Goal: Transaction & Acquisition: Purchase product/service

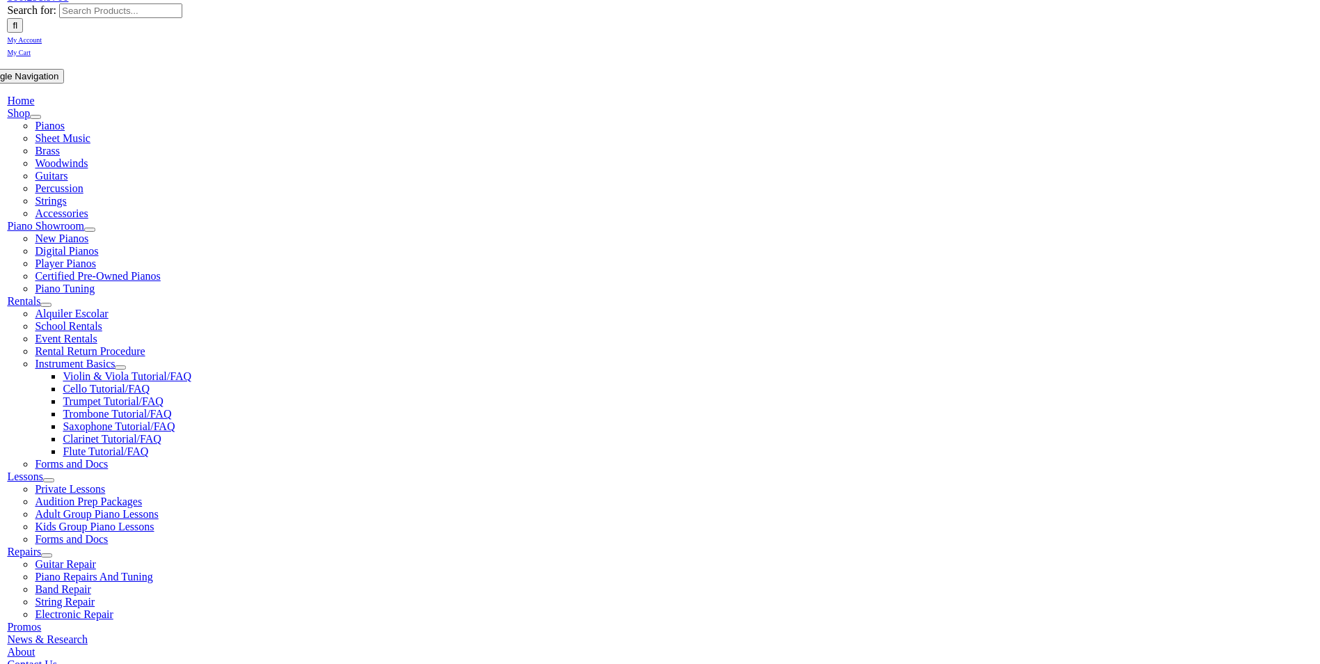
type input "no"
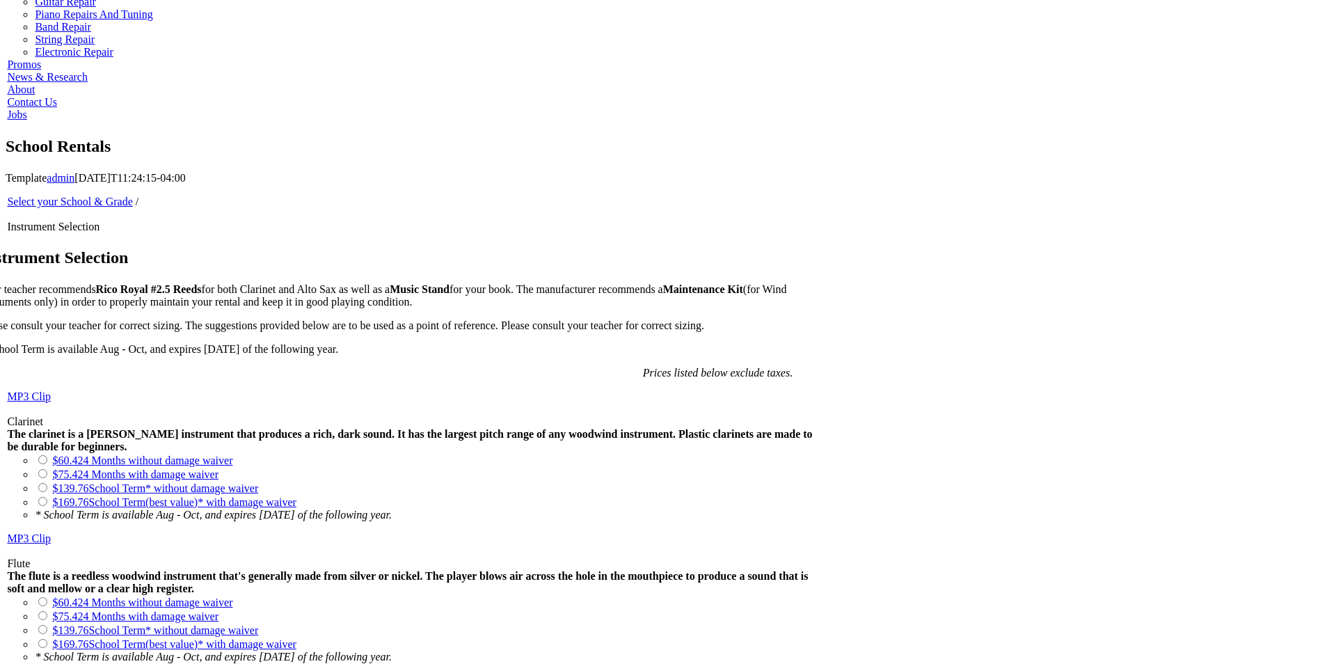
scroll to position [557, 0]
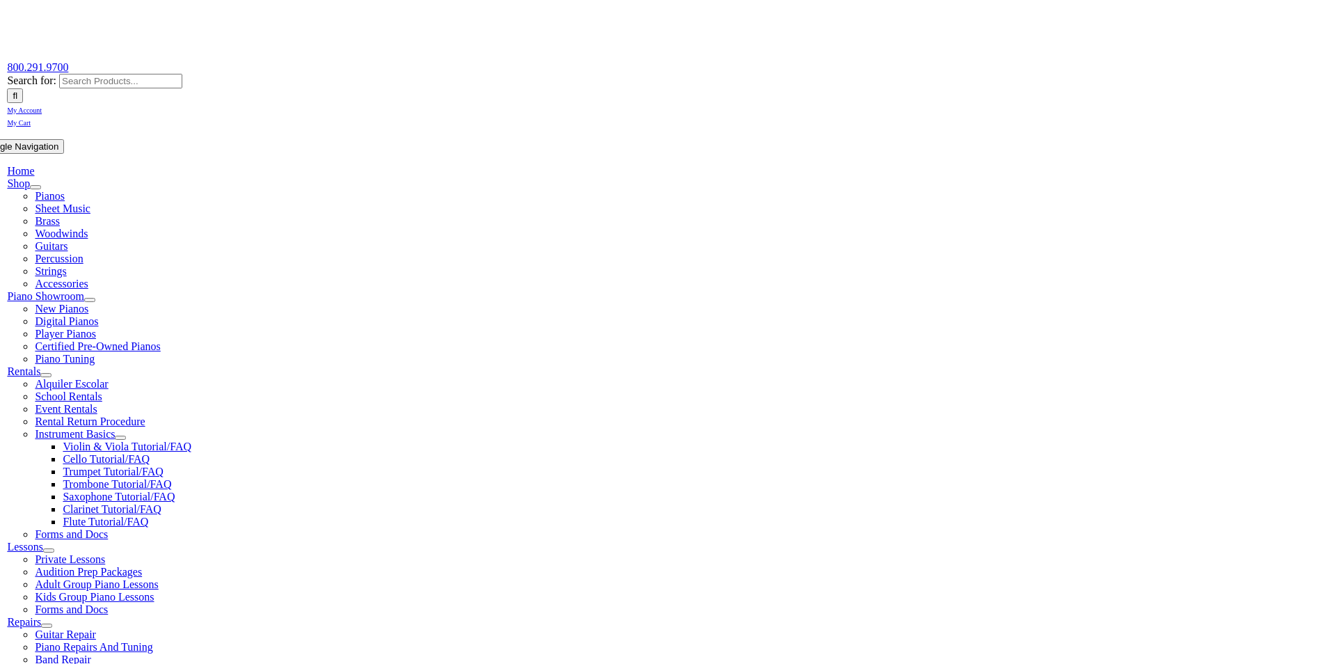
scroll to position [139, 0]
checkbox input"] "true"
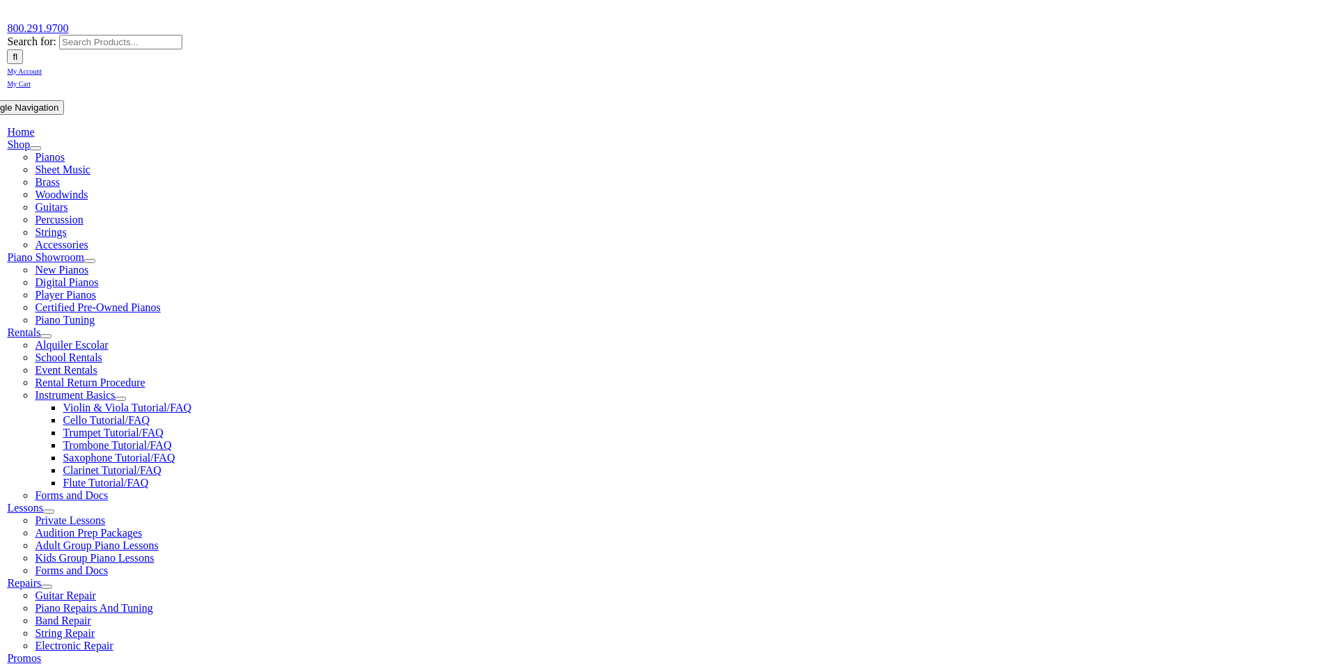
scroll to position [209, 0]
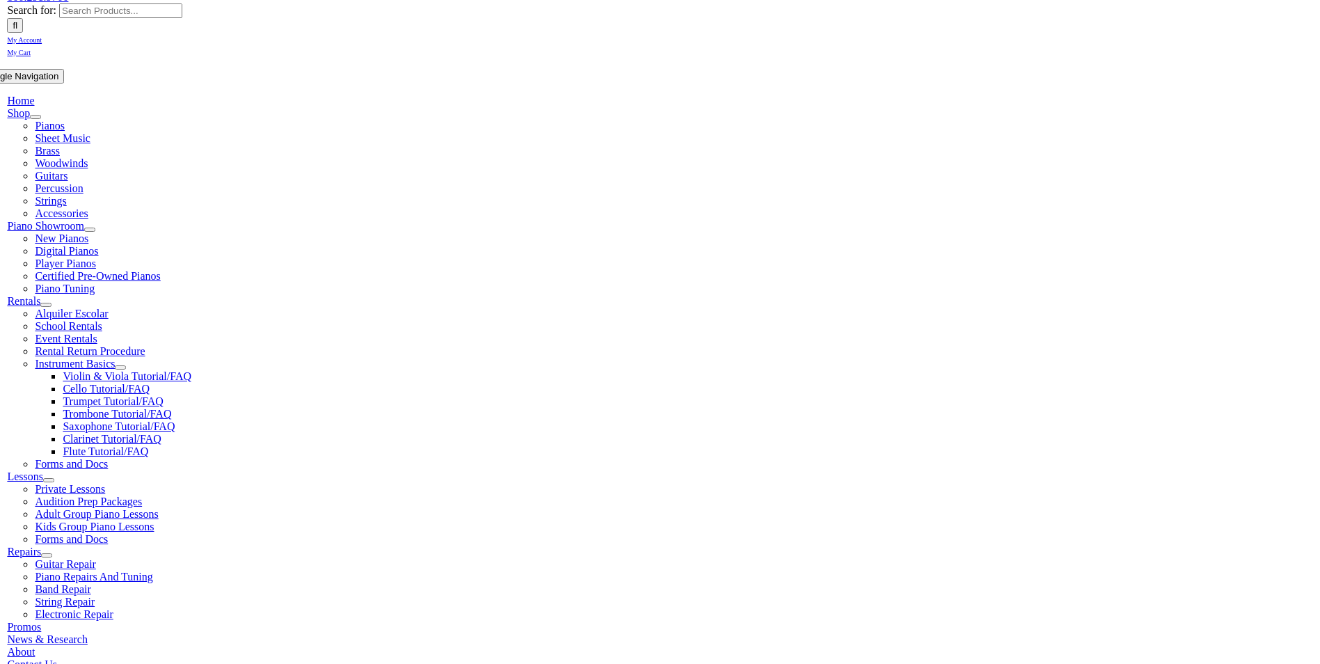
type input "1"
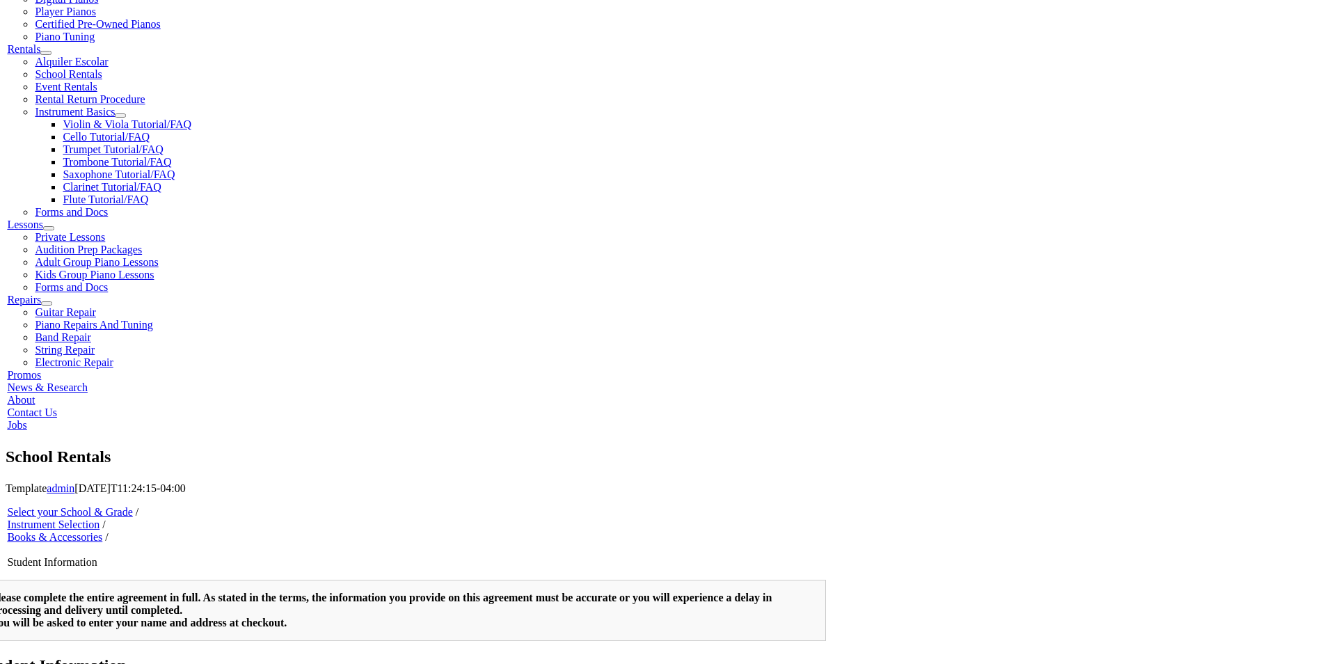
scroll to position [487, 0]
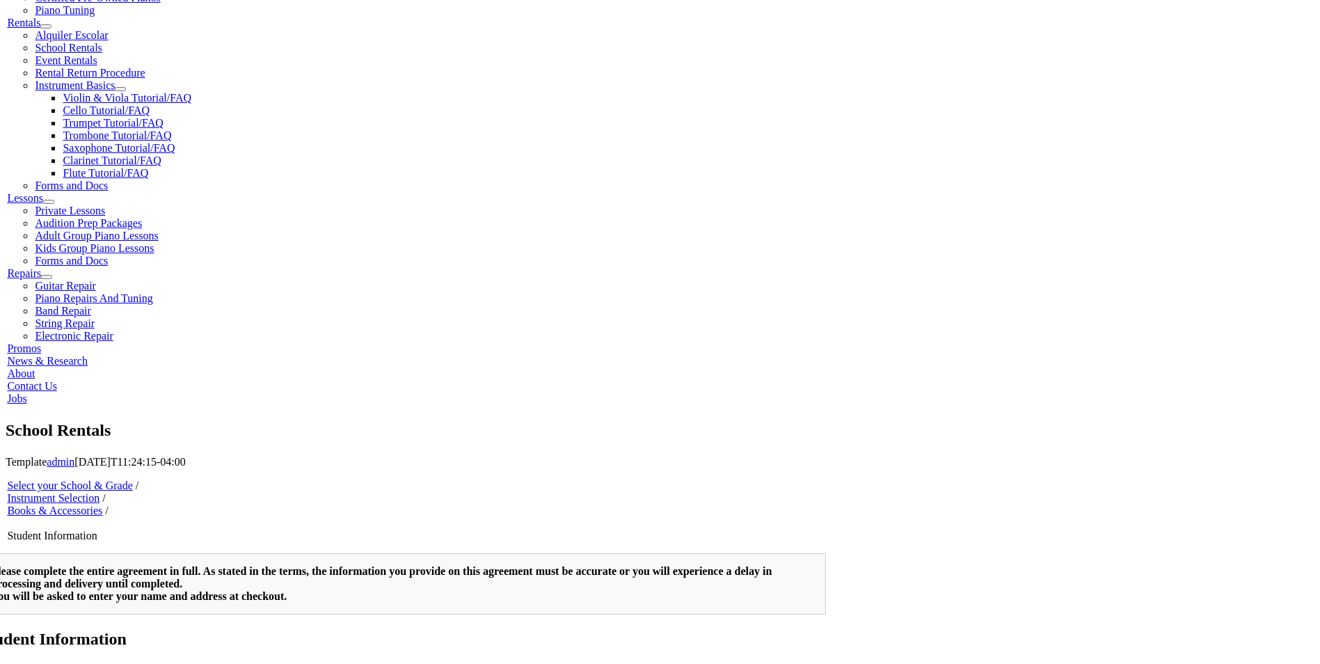
type input "m"
type input "victoria"
type input "juarez"
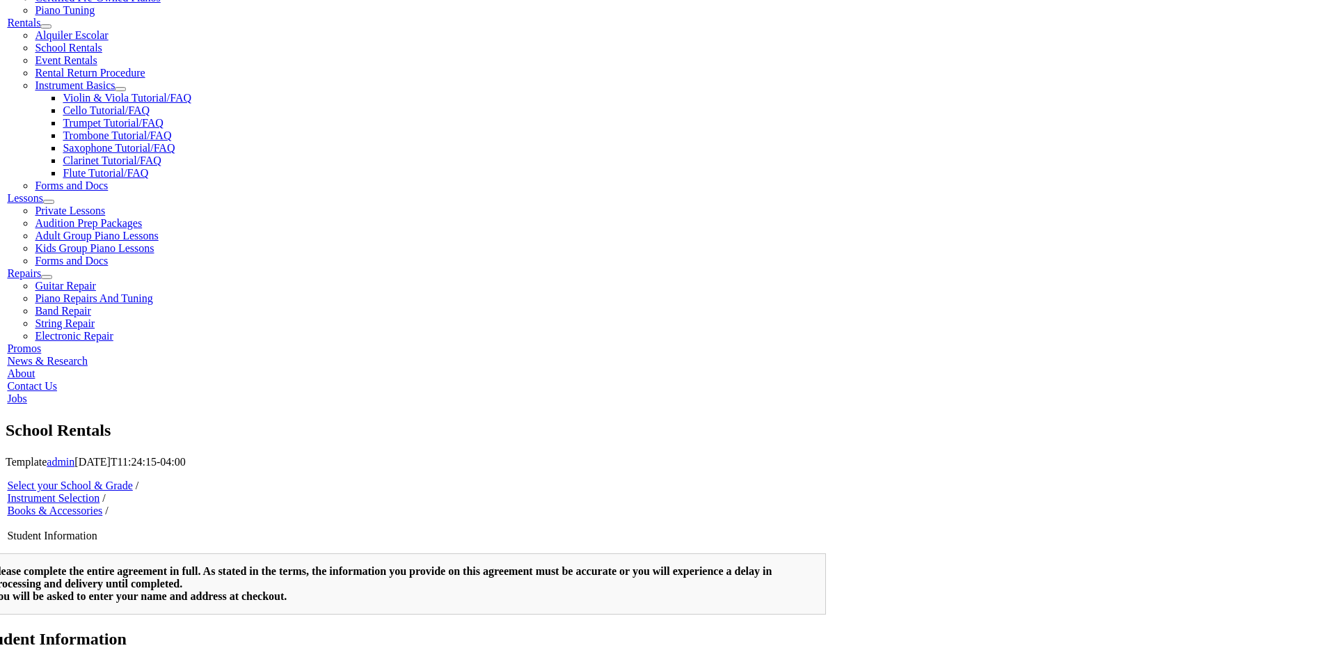
type input "tacos el gordo"
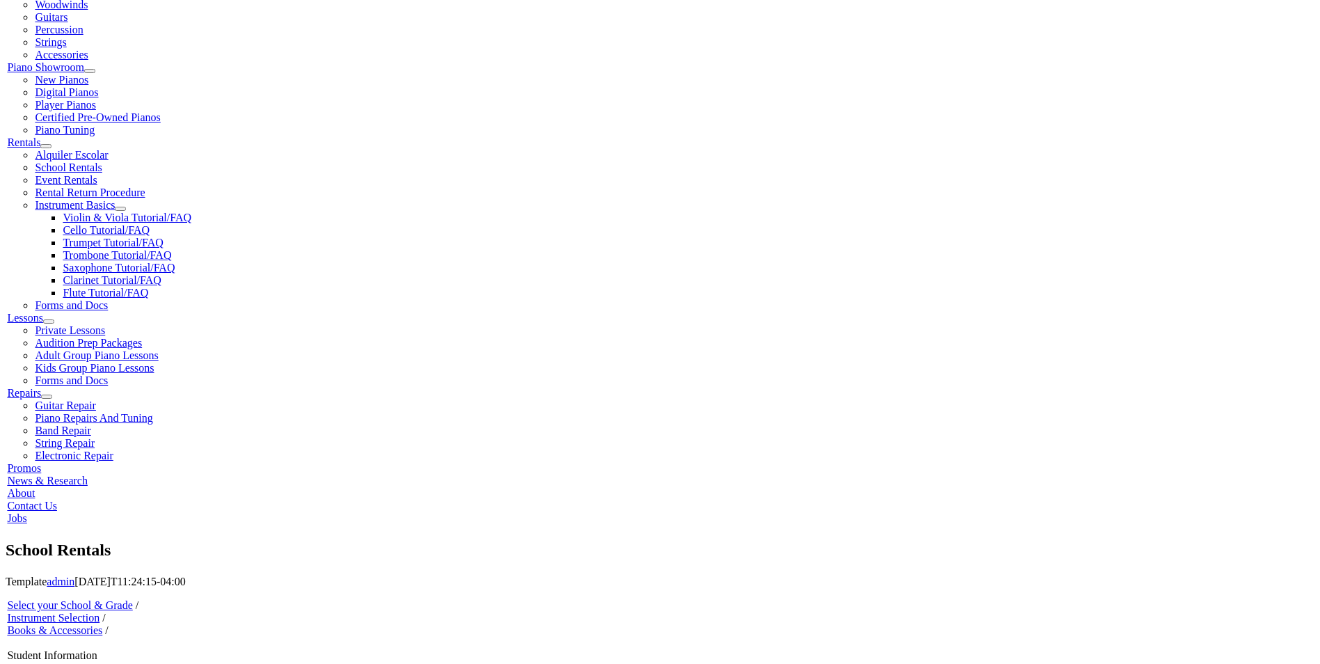
scroll to position [348, 0]
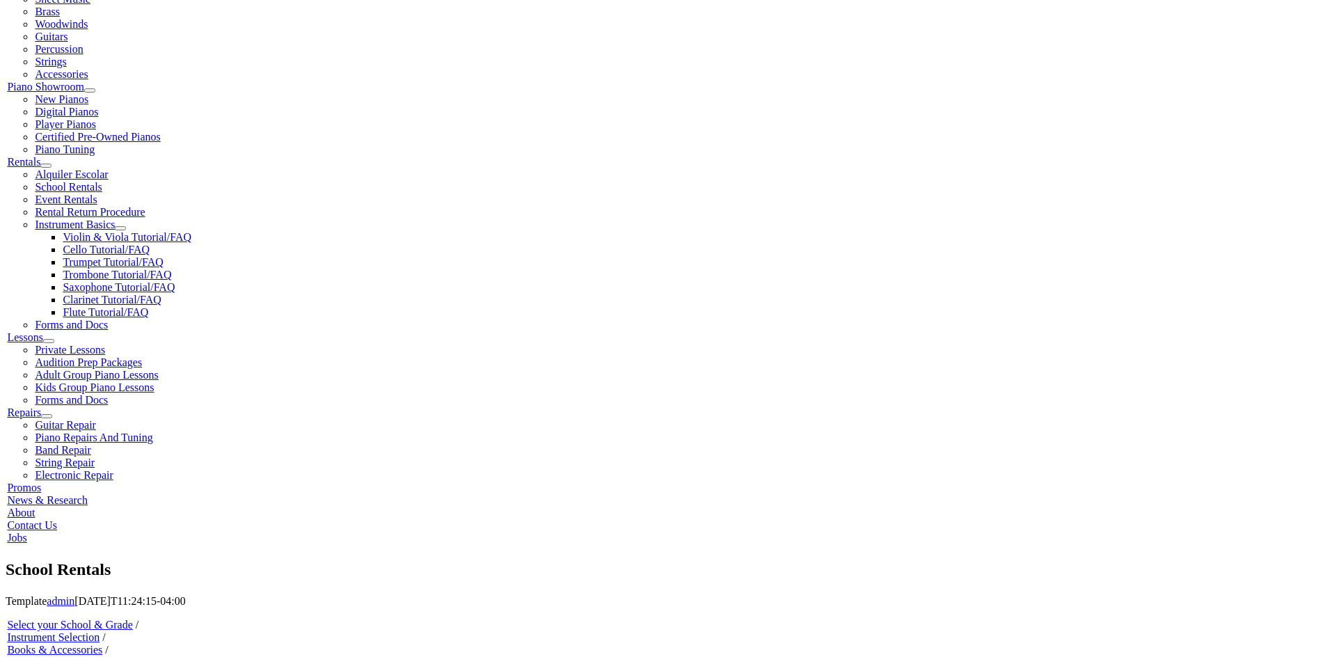
type input "6105639801"
type input "31038533"
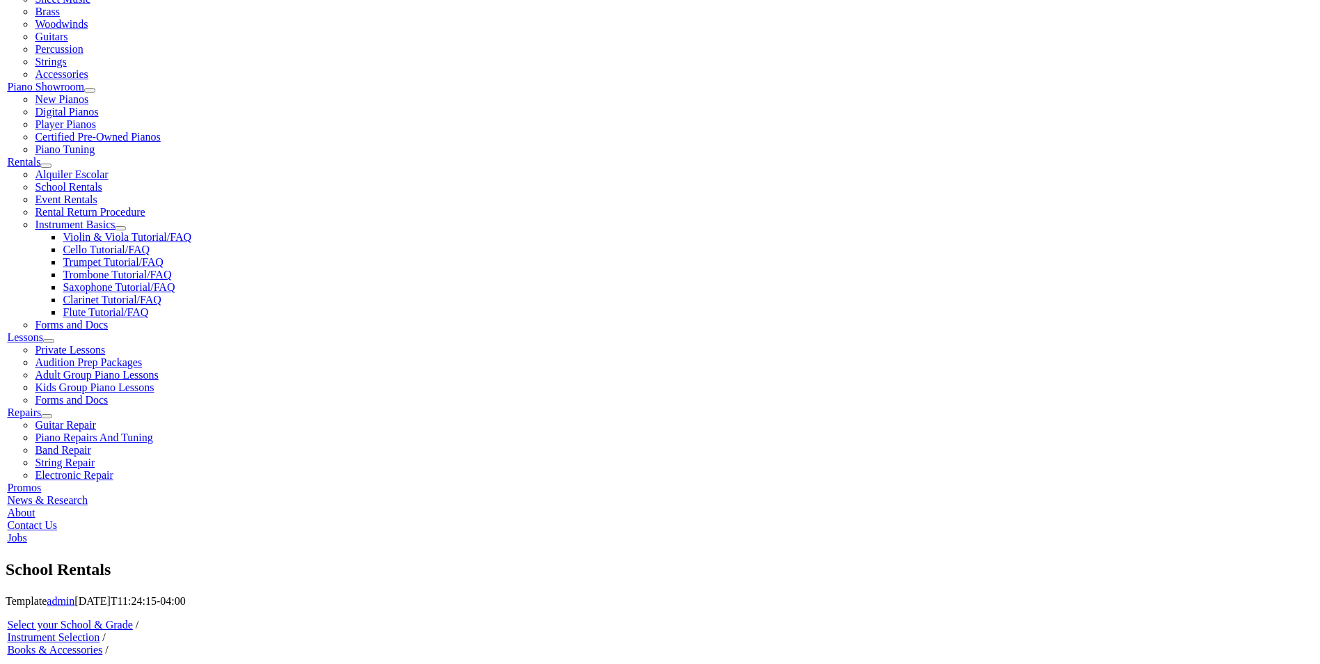
type input "12/24/1993"
type input "enrique juarez"
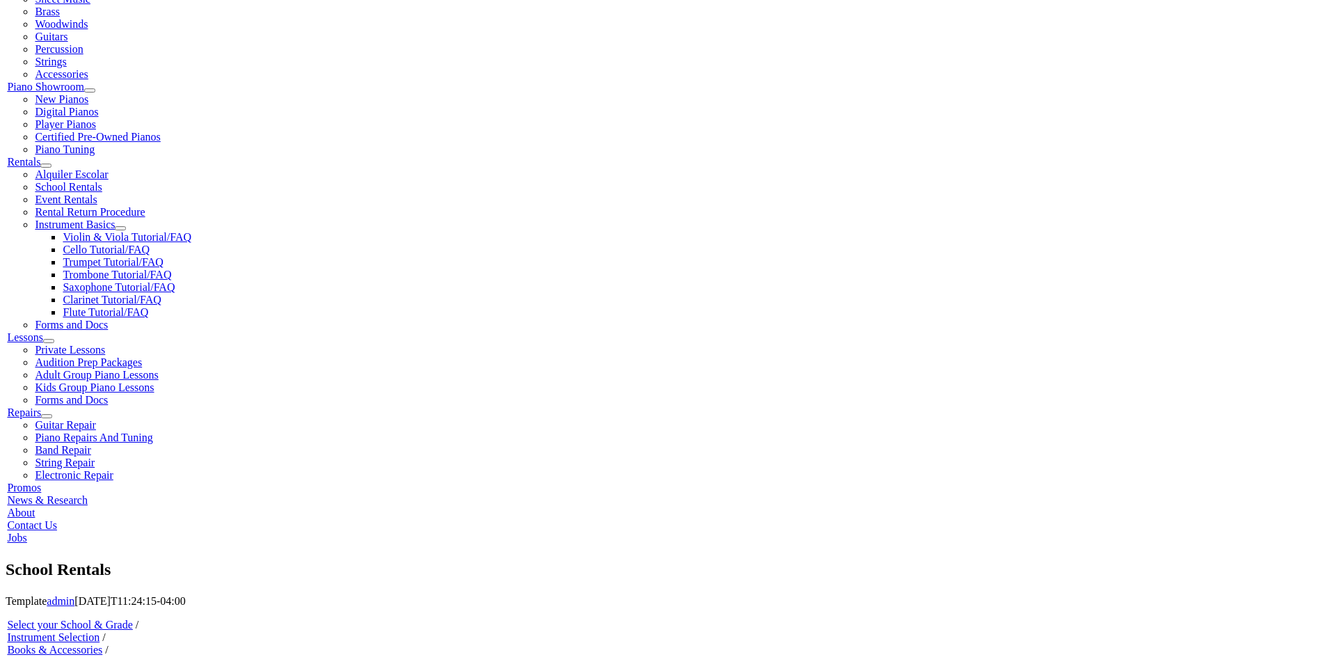
type input "3022449834"
type input "bimbo bakeries usa"
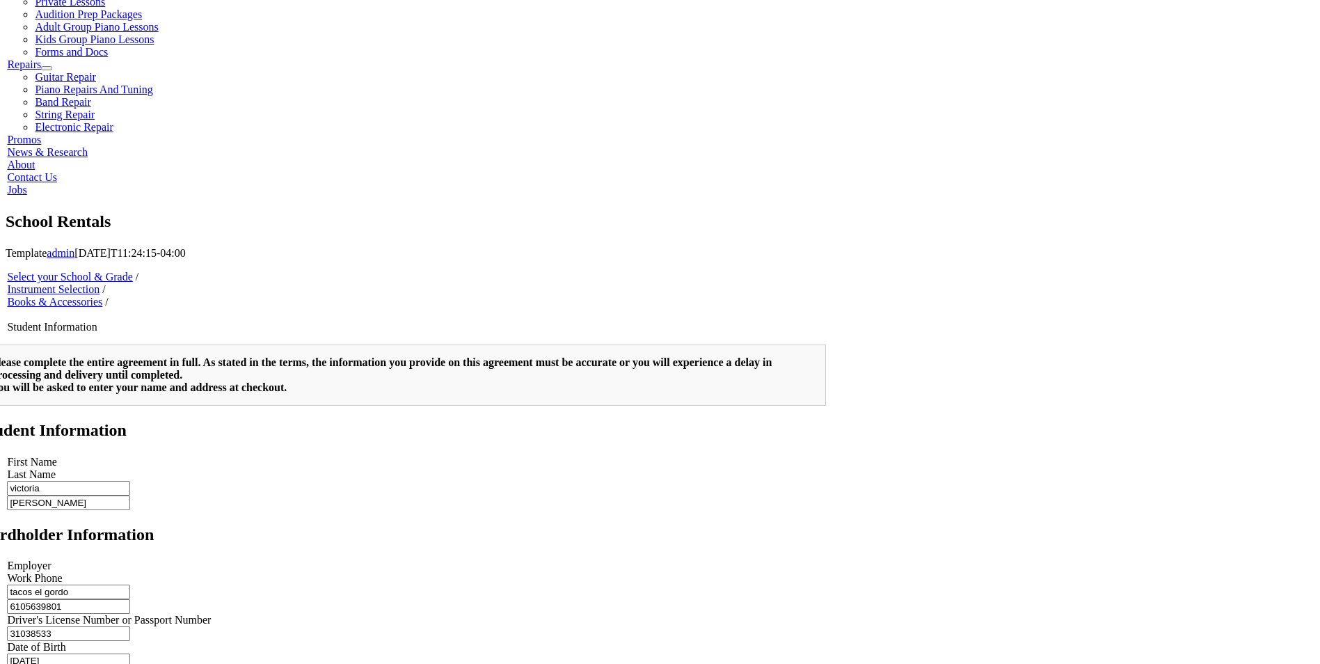
scroll to position [209, 0]
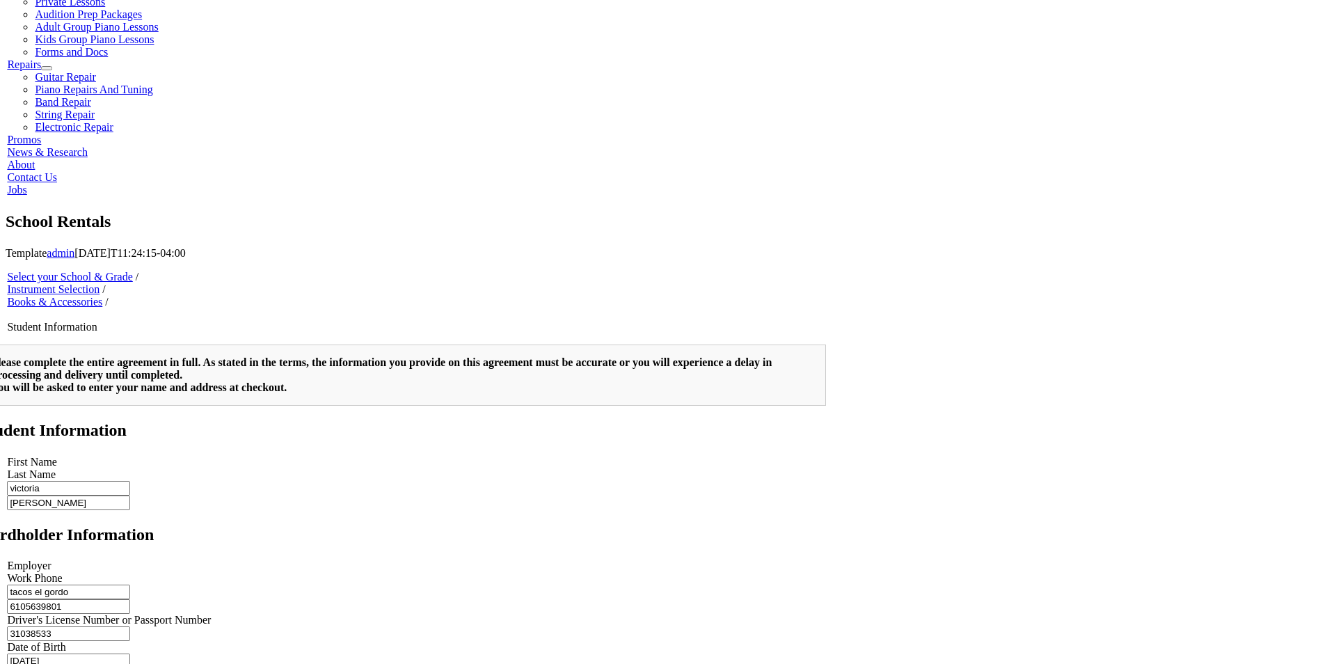
type input "2"
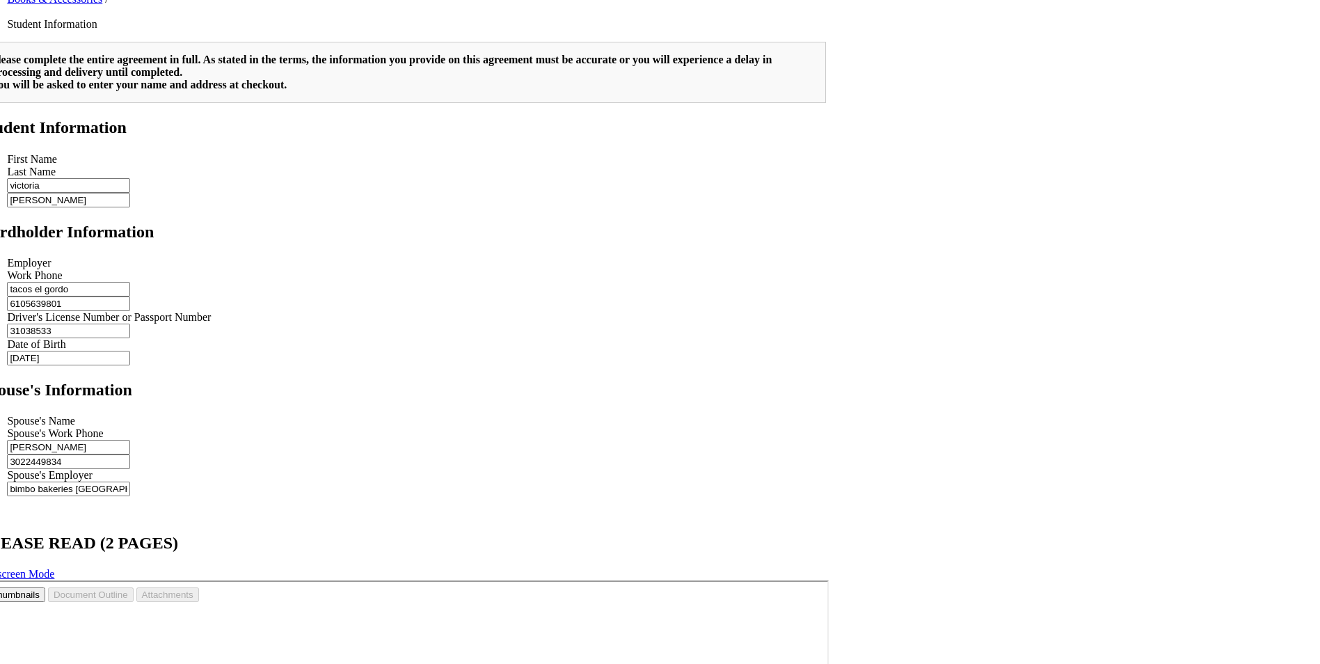
scroll to position [793, 0]
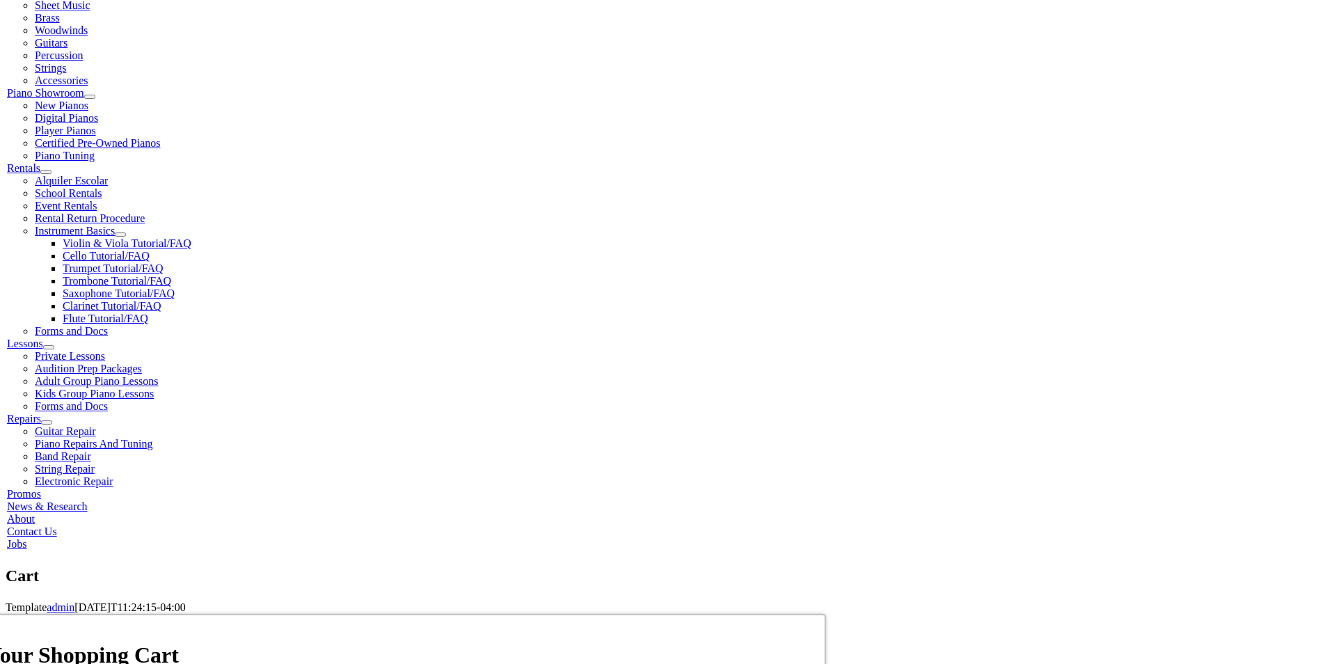
scroll to position [348, 0]
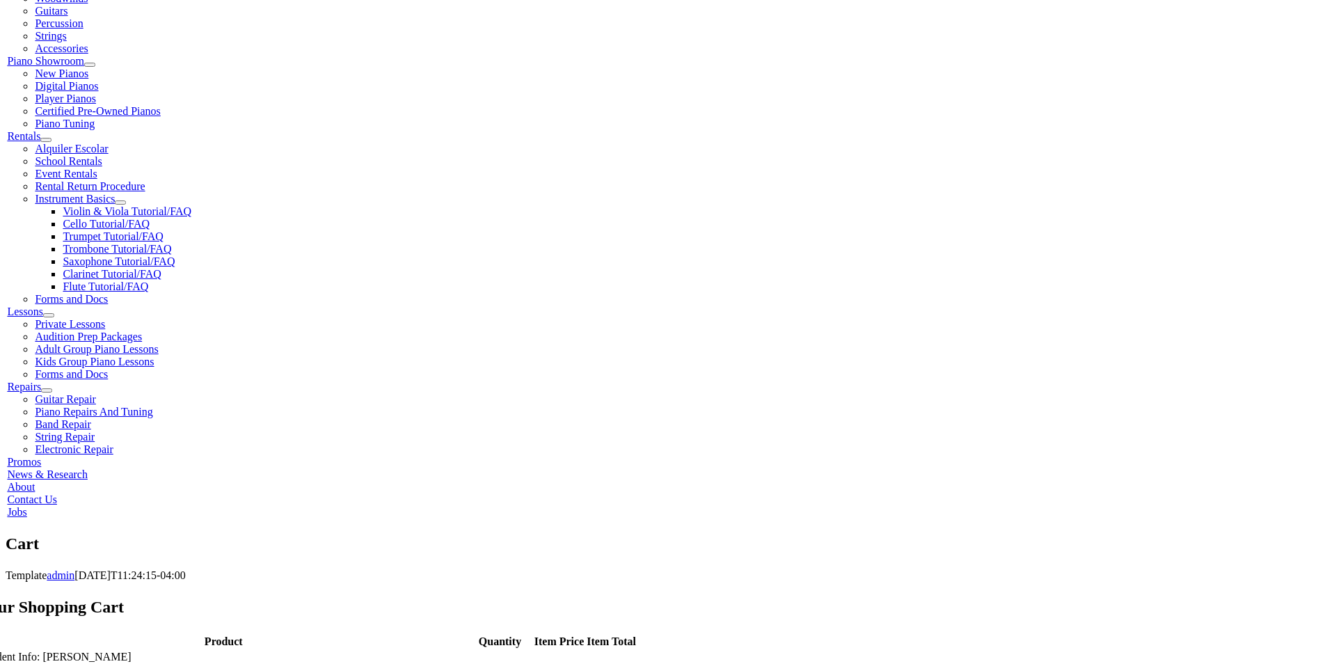
scroll to position [348, 0]
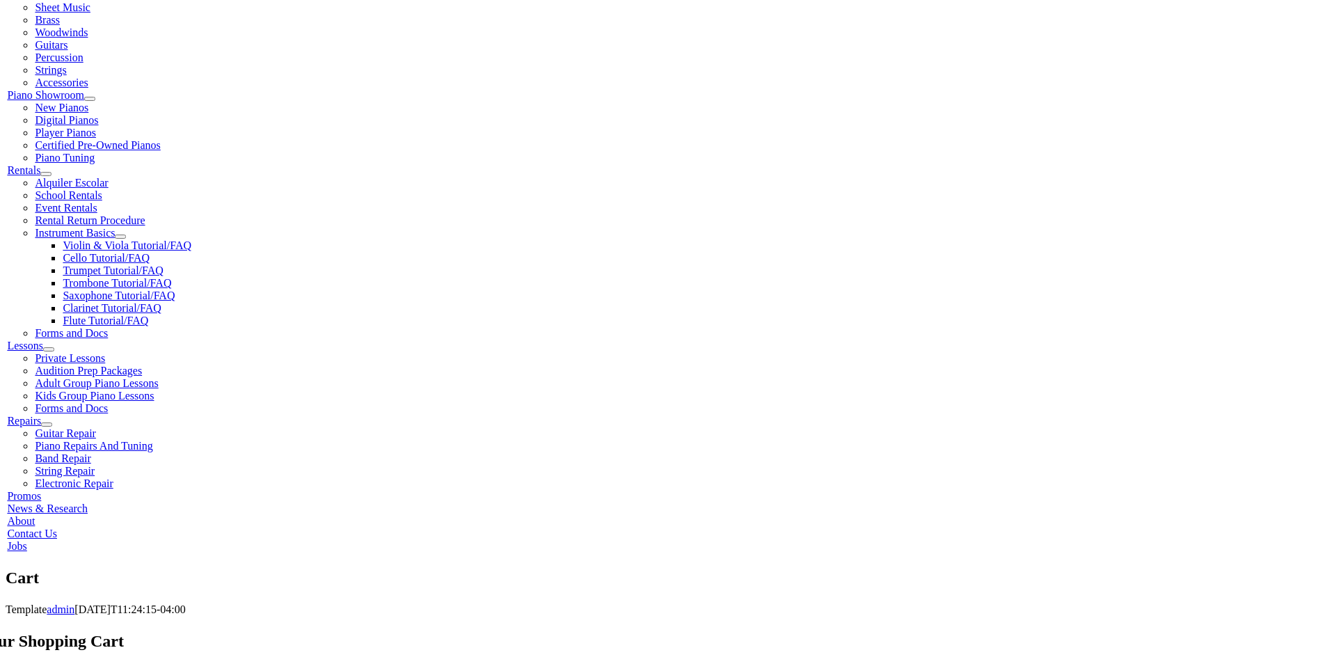
scroll to position [308, 0]
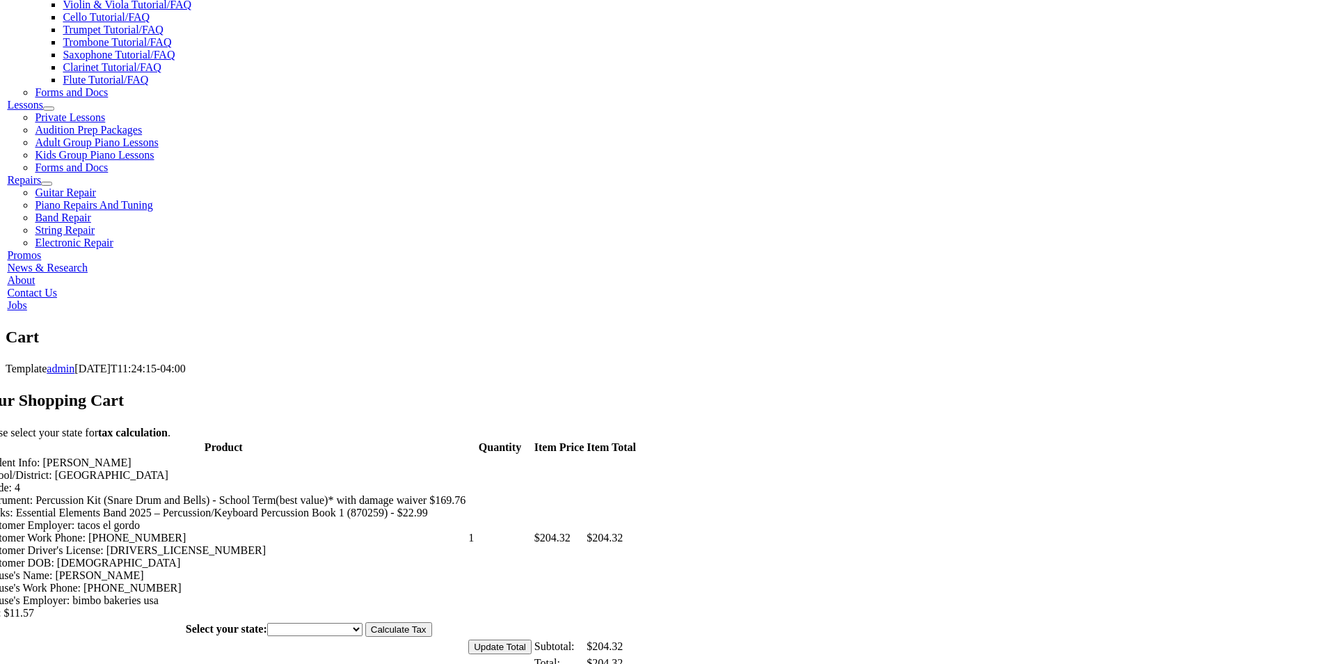
scroll to position [715, 0]
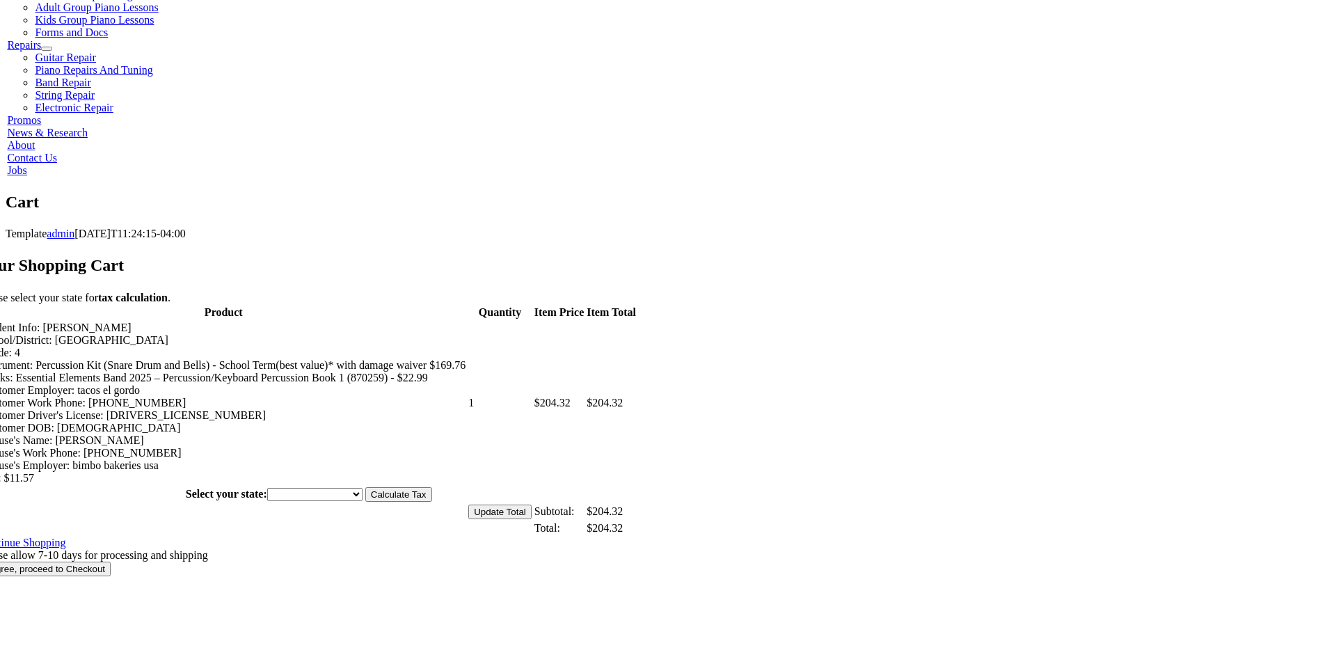
click at [111, 562] on input "I Agree, proceed to Checkout" at bounding box center [45, 569] width 132 height 15
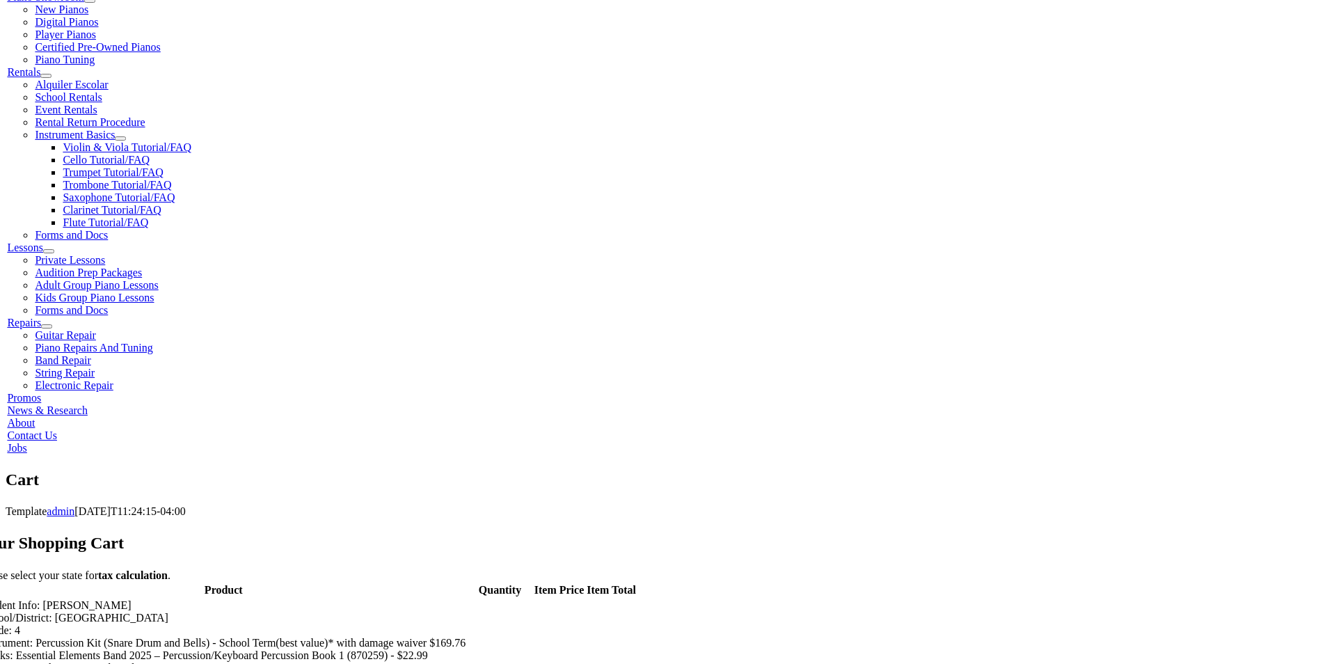
scroll to position [437, 0]
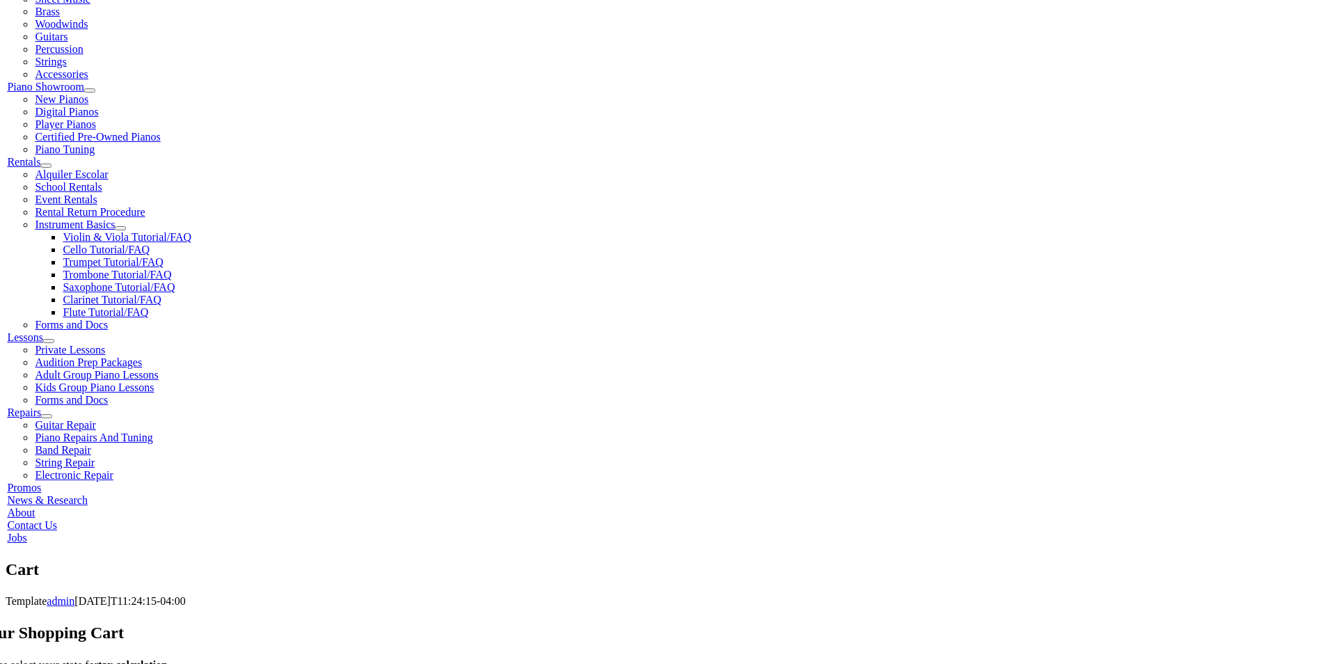
scroll to position [418, 0]
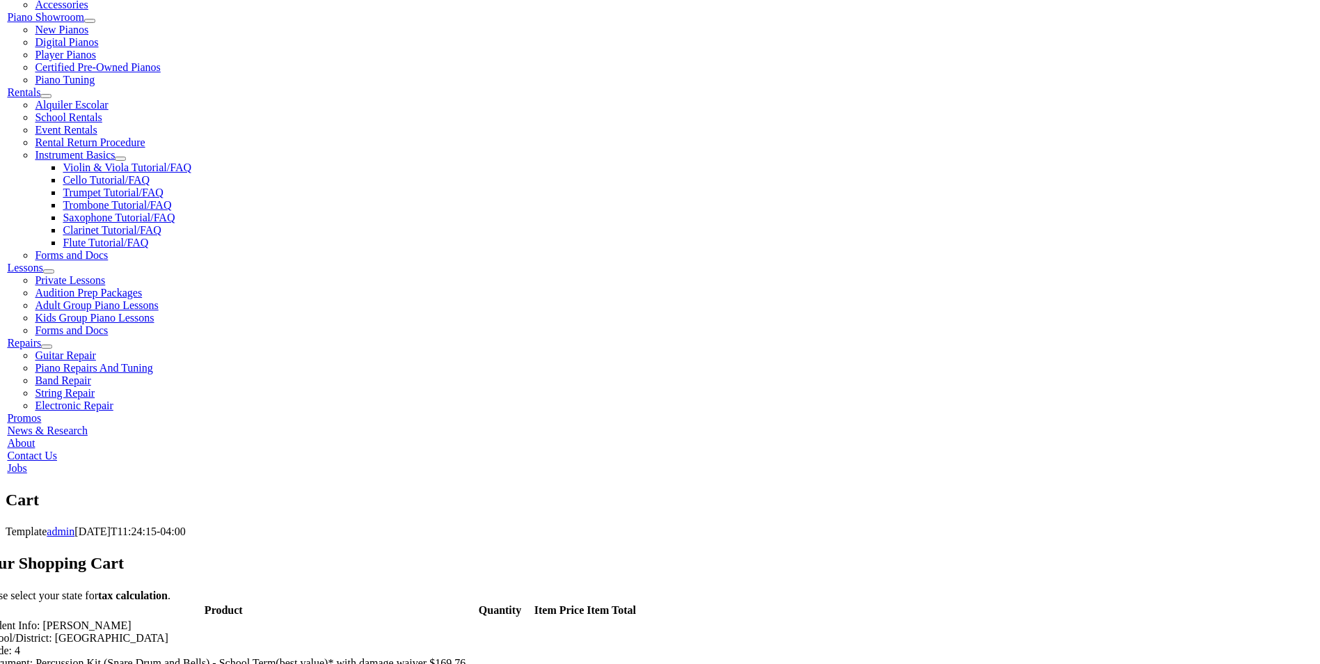
select select "PA"
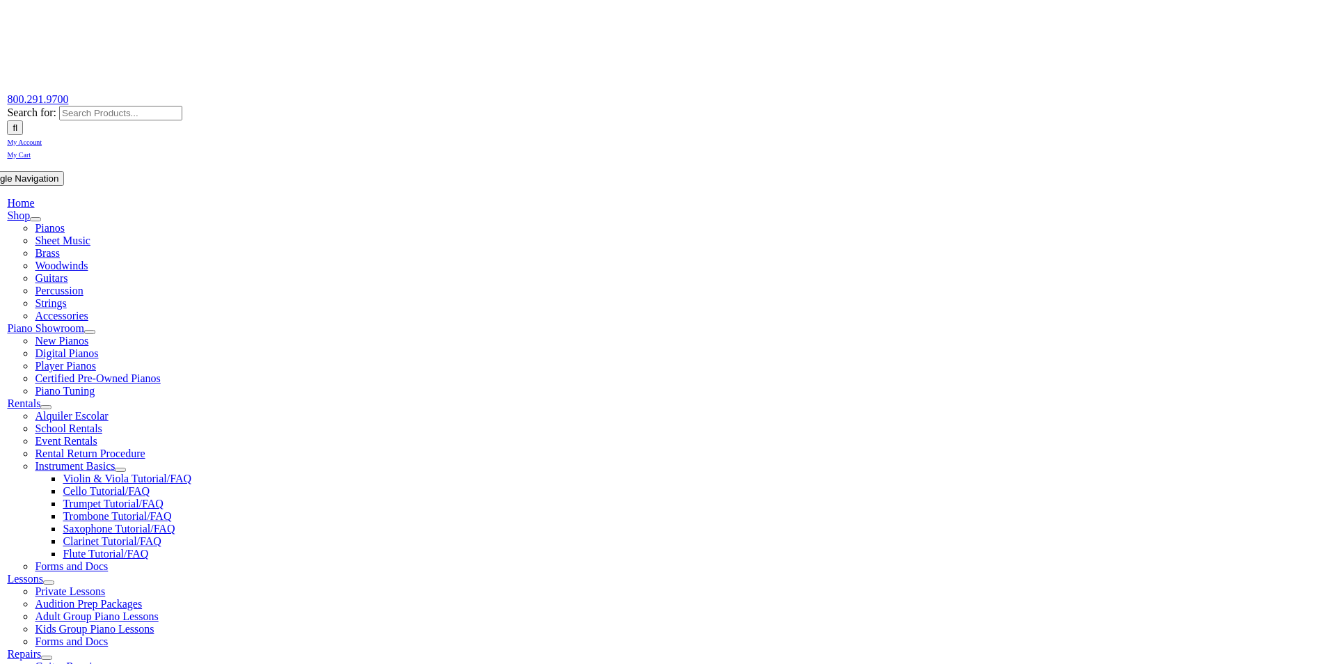
scroll to position [70, 0]
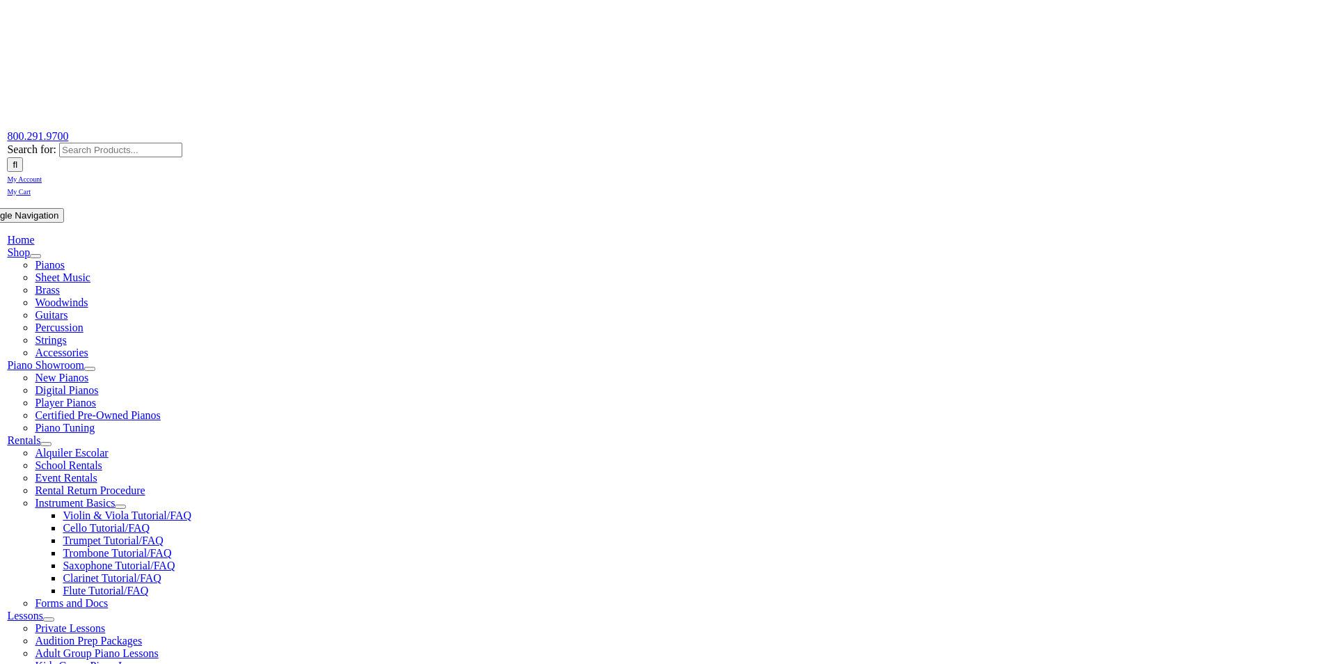
type input "[EMAIL_ADDRESS][DOMAIN_NAME]"
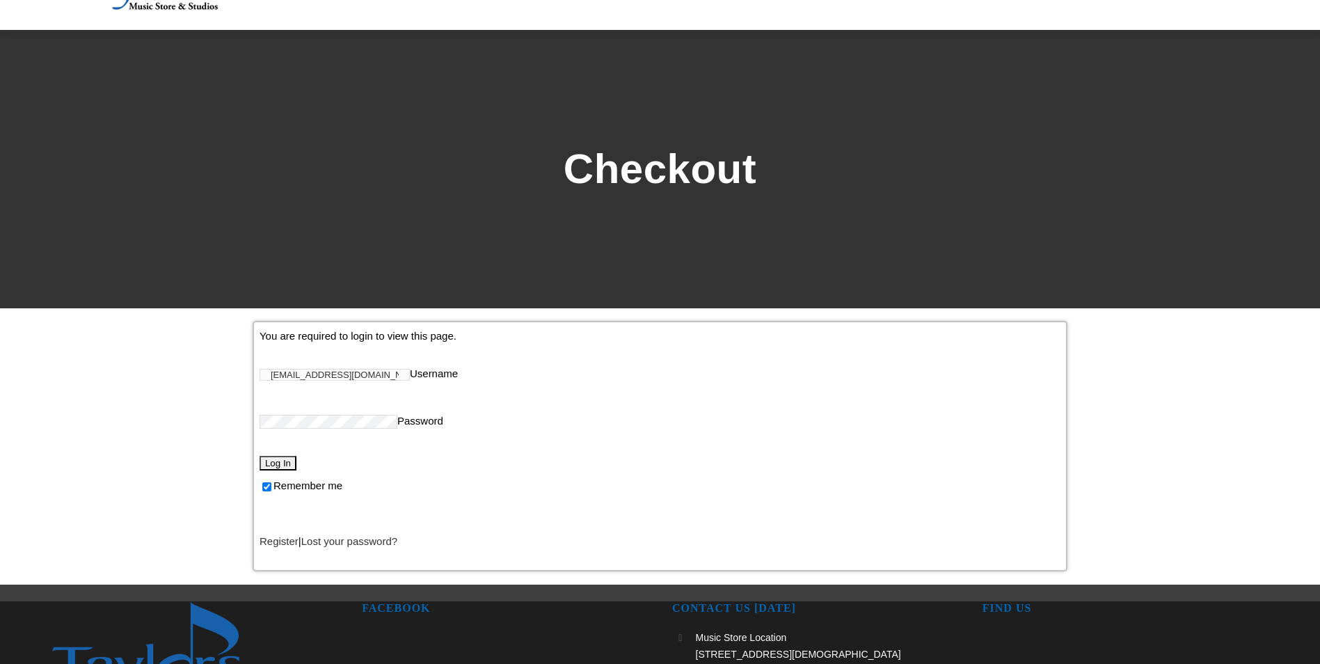
click at [289, 459] on input "Log In" at bounding box center [278, 463] width 37 height 15
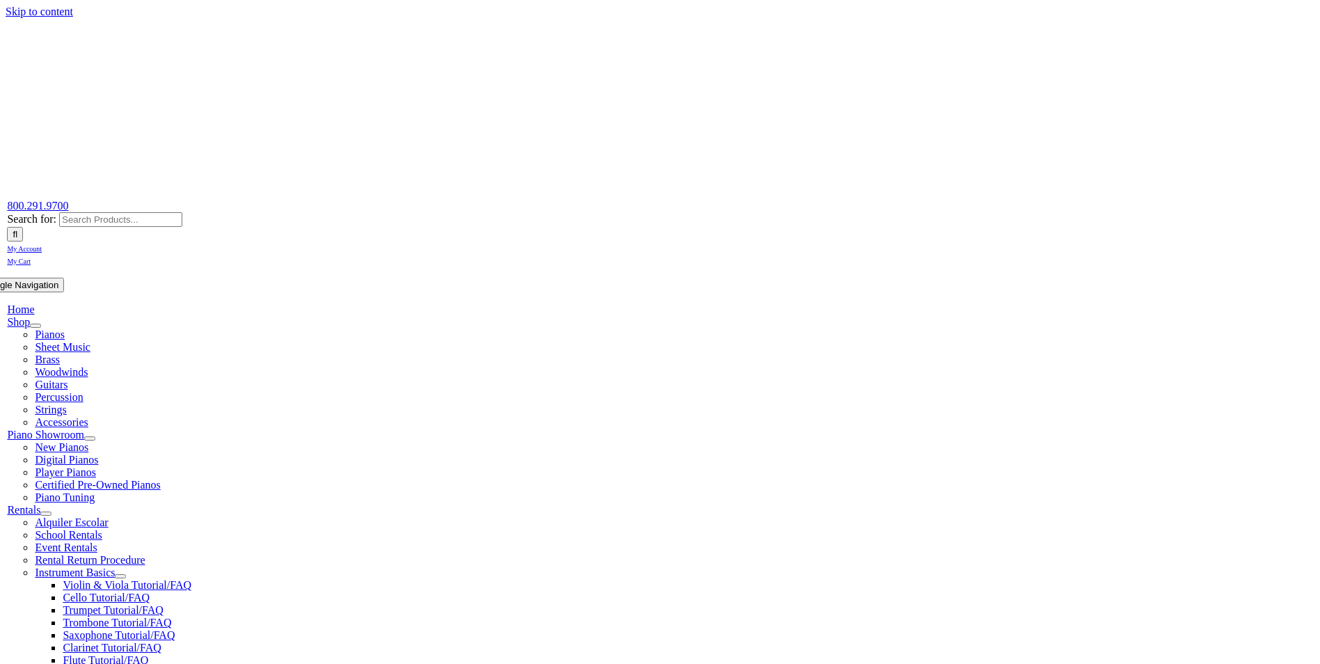
select select
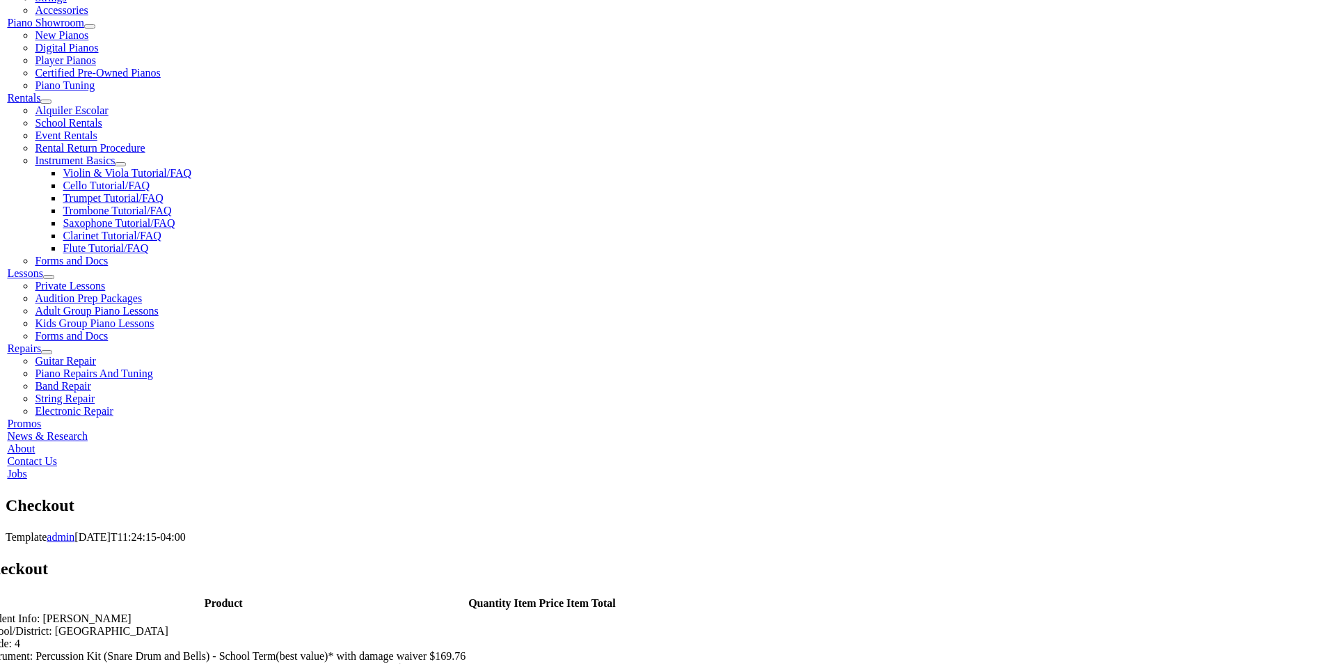
scroll to position [487, 0]
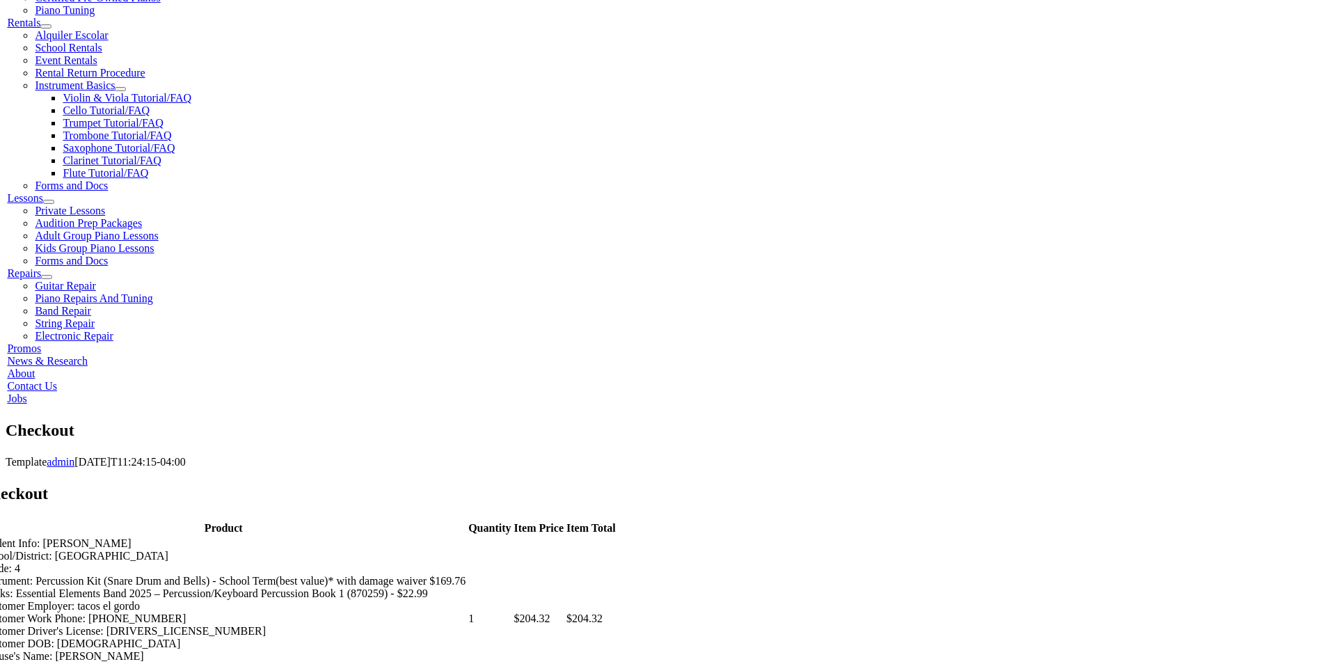
type input "[PERSON_NAME]"
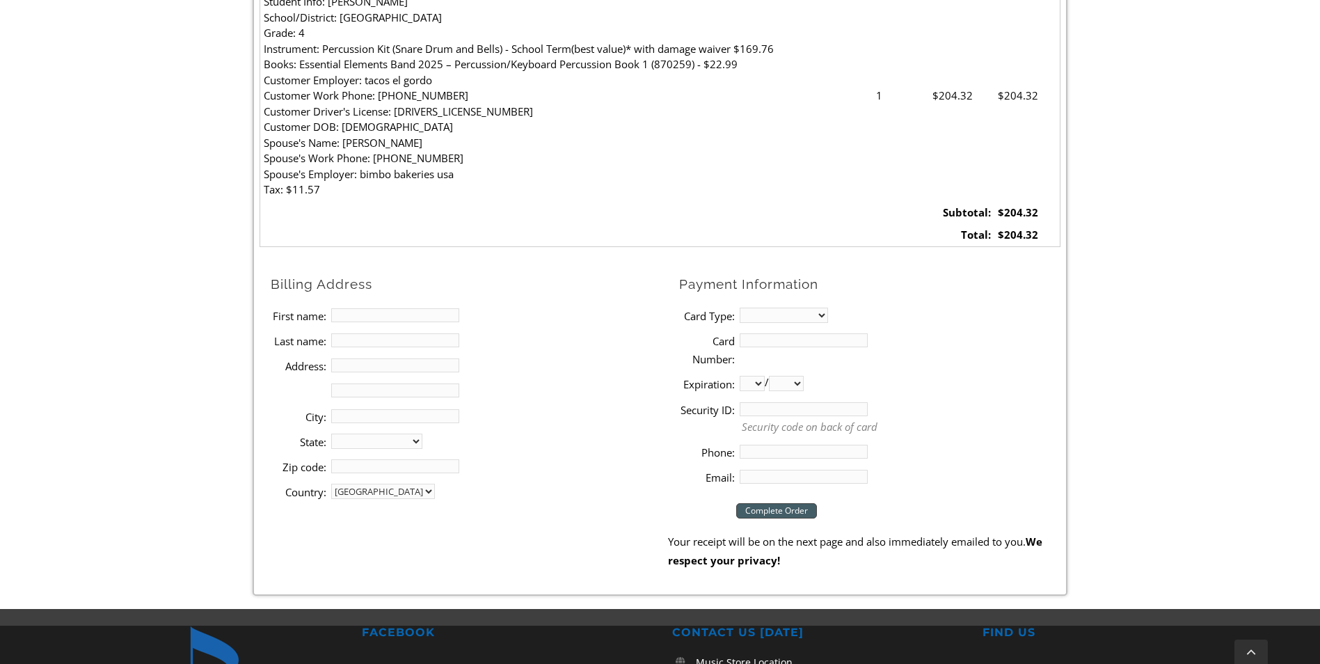
type input "[PERSON_NAME]"
type input "[STREET_ADDRESS]"
type input "[GEOGRAPHIC_DATA]"
select select "PA"
type input "19363"
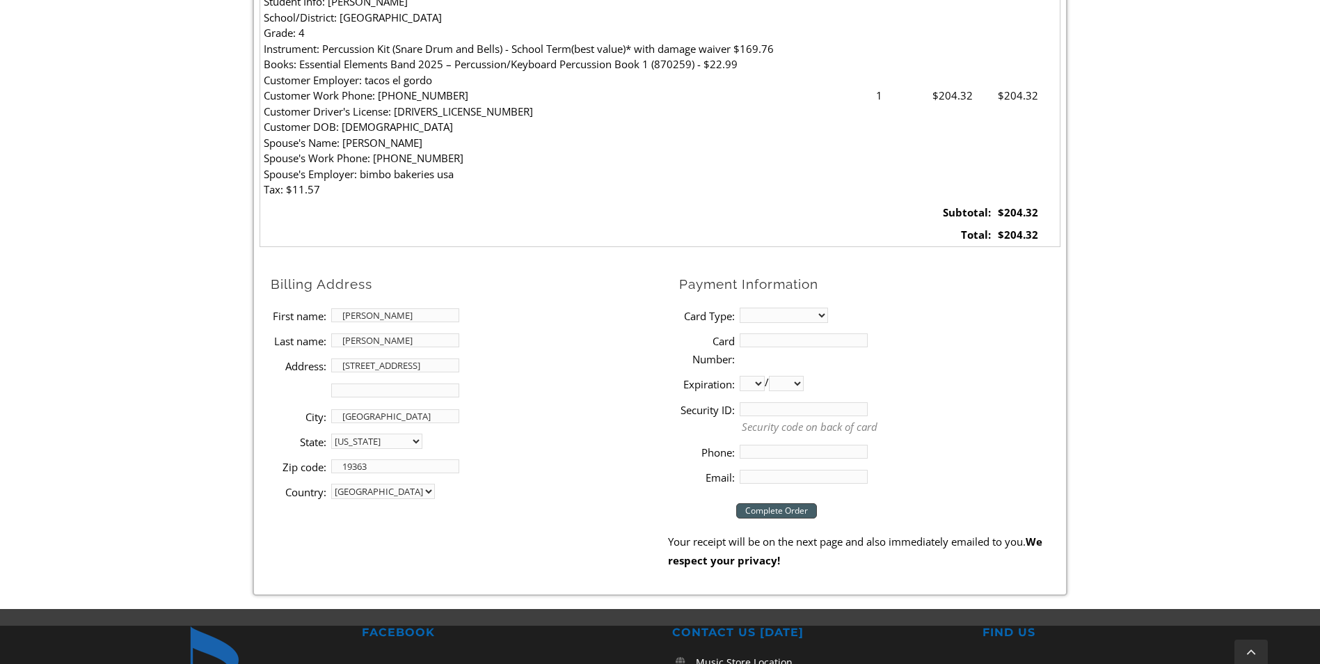
type input "6105639801"
type input "[EMAIL_ADDRESS][DOMAIN_NAME]"
click at [756, 319] on select "MasterCard Visa American Express Discover" at bounding box center [784, 315] width 88 height 15
select select "mastercard"
click at [740, 308] on select "MasterCard Visa American Express Discover" at bounding box center [784, 315] width 88 height 15
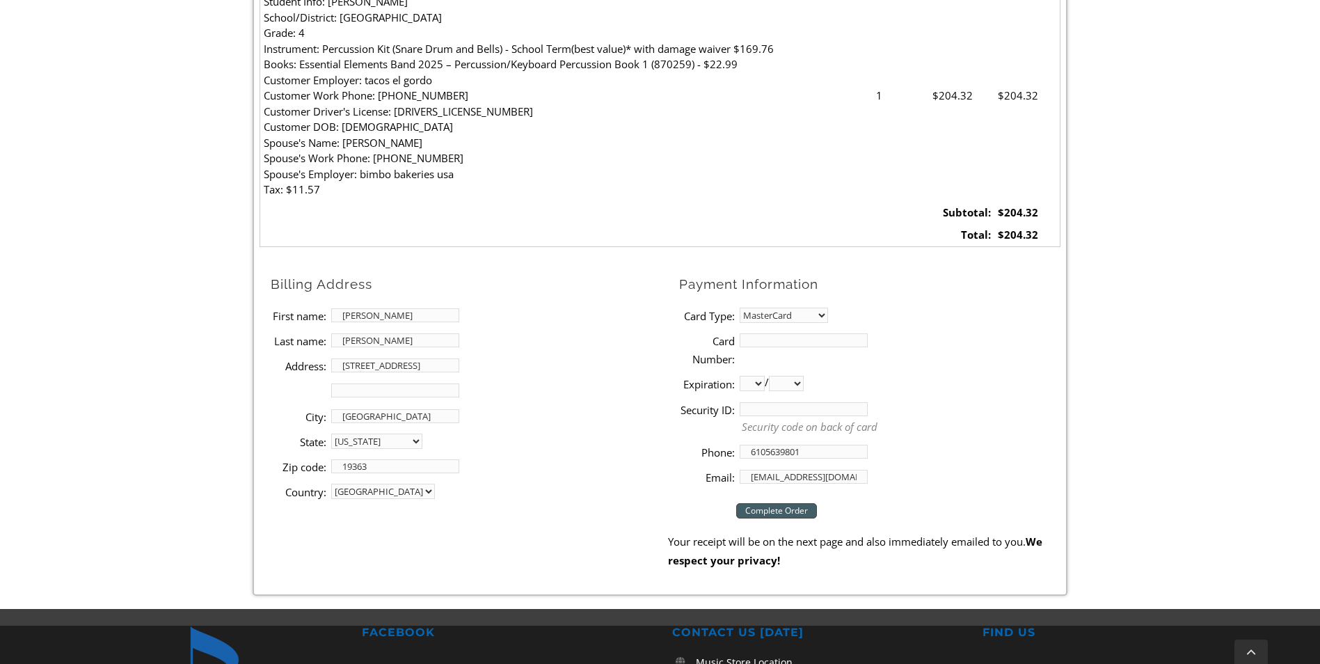
click at [756, 340] on input "Card Number:" at bounding box center [804, 340] width 128 height 14
type input "[CREDIT_CARD_NUMBER]"
click at [650, 432] on li "State: [US_STATE] [US_STATE] [US_STATE] [US_STATE] [US_STATE] [US_STATE] [US_ST…" at bounding box center [469, 441] width 397 height 25
click at [762, 381] on select "01 02 03 04 05 06 07 08 09 10 11 12" at bounding box center [752, 383] width 25 height 15
select select "04"
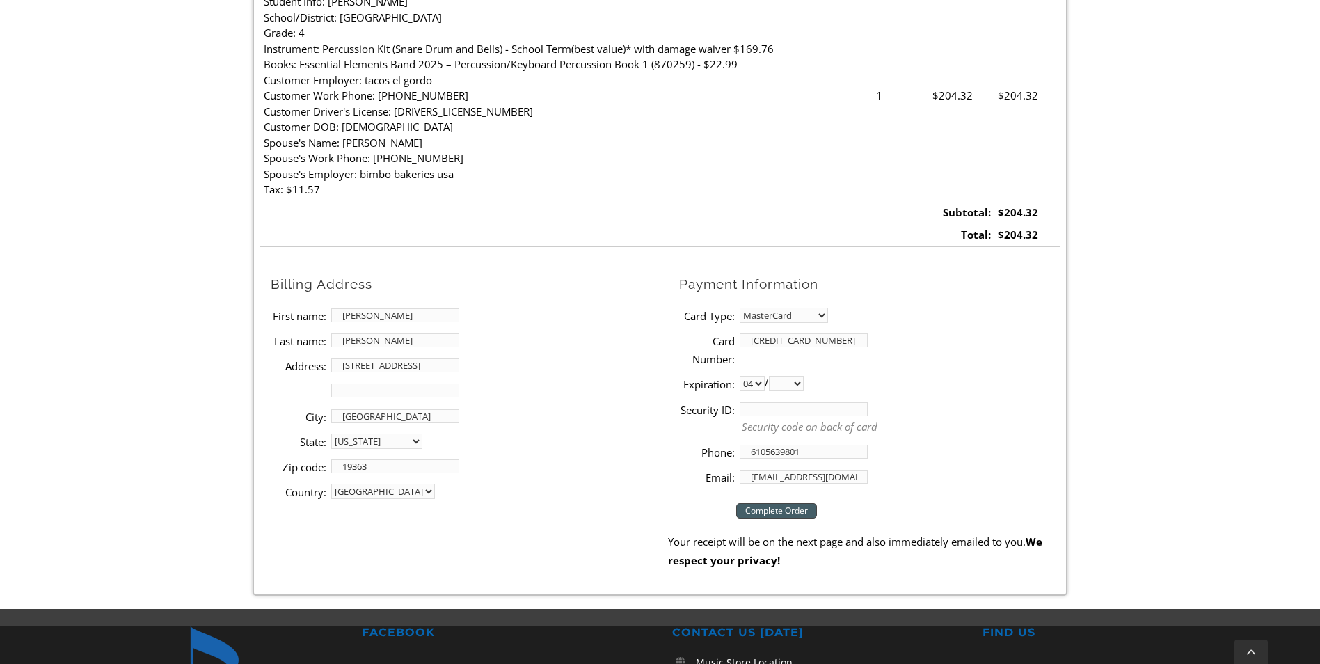
click at [740, 376] on select "01 02 03 04 05 06 07 08 09 10 11 12" at bounding box center [752, 383] width 25 height 15
click at [794, 384] on select "2025 2026 2027 2028 2029 2030 2031 2032 2033 2034 2035 2036 2037" at bounding box center [786, 383] width 35 height 15
select select "2030"
click at [774, 376] on select "2025 2026 2027 2028 2029 2030 2031 2032 2033 2034 2035 2036 2037" at bounding box center [786, 383] width 35 height 15
click at [751, 408] on input "Security ID:" at bounding box center [804, 409] width 128 height 14
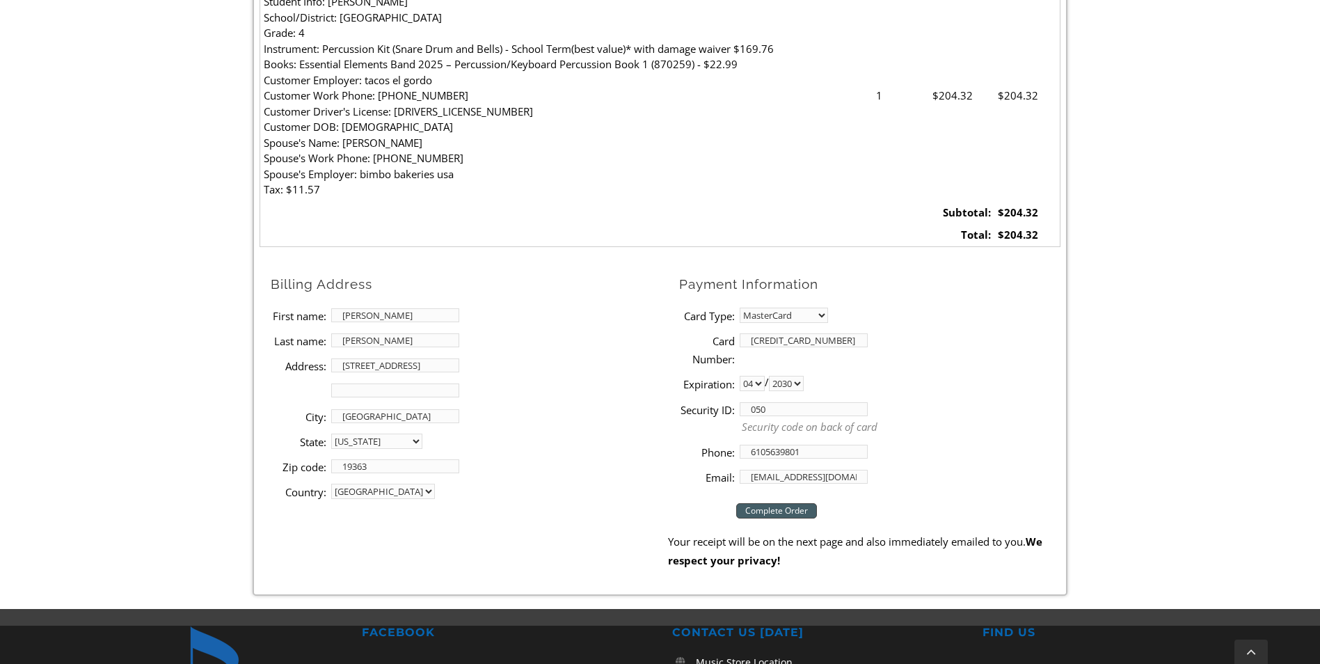
type input "050"
click at [788, 508] on input "Complete Order" at bounding box center [776, 510] width 81 height 15
